Goal: Task Accomplishment & Management: Manage account settings

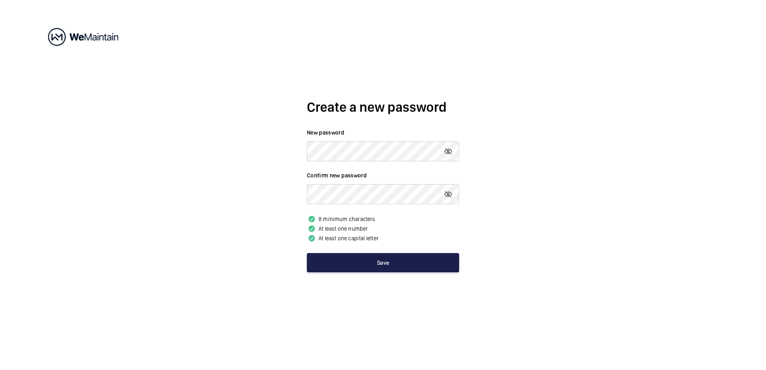
click at [401, 267] on button "Save" at bounding box center [383, 262] width 152 height 19
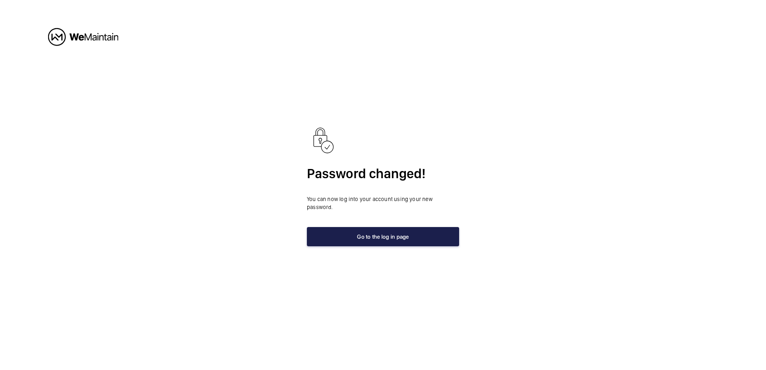
click at [406, 238] on button "Go to the log in page" at bounding box center [383, 236] width 152 height 19
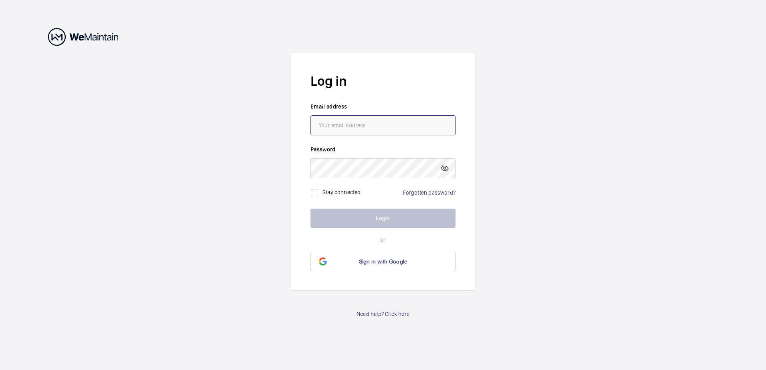
click at [369, 121] on input "email" at bounding box center [383, 125] width 145 height 20
type input "[EMAIL_ADDRESS][DOMAIN_NAME]"
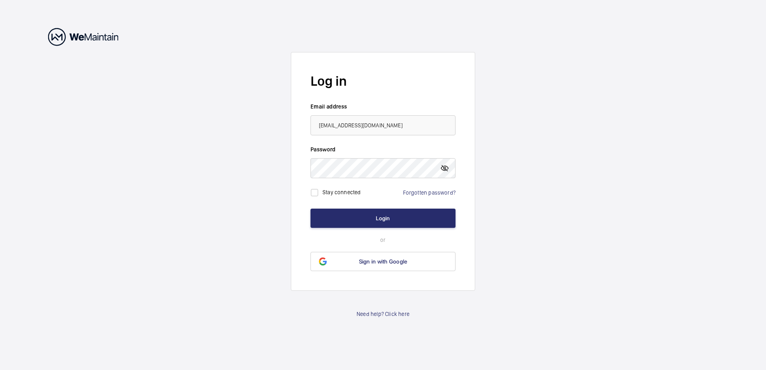
click at [444, 170] on mat-icon at bounding box center [445, 168] width 10 height 10
click at [318, 193] on input "checkbox" at bounding box center [315, 193] width 16 height 16
checkbox input "true"
click at [387, 216] on button "Login" at bounding box center [383, 218] width 145 height 19
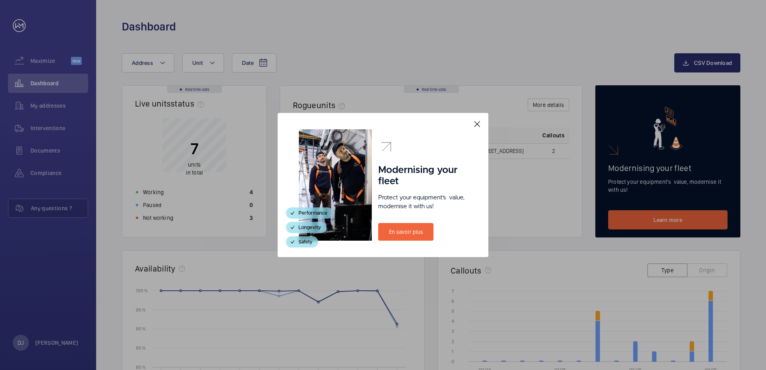
click at [480, 121] on mat-icon at bounding box center [477, 124] width 10 height 10
